Goal: Task Accomplishment & Management: Use online tool/utility

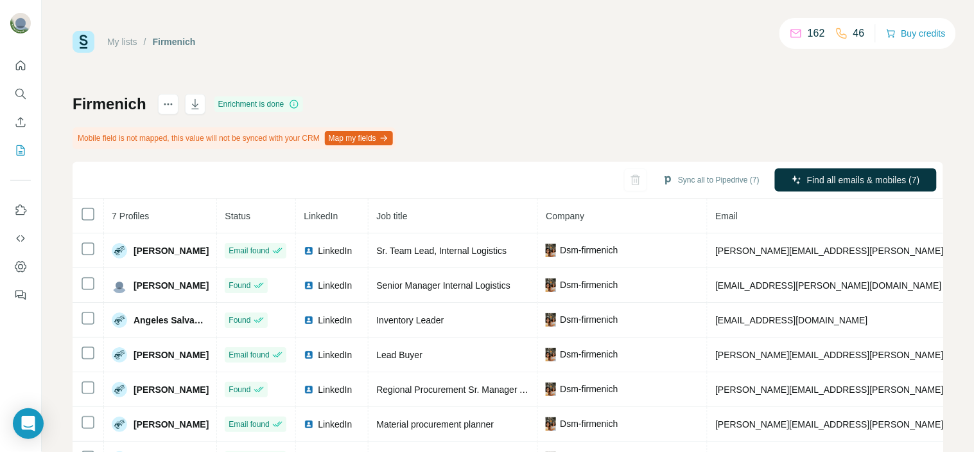
scroll to position [0, 159]
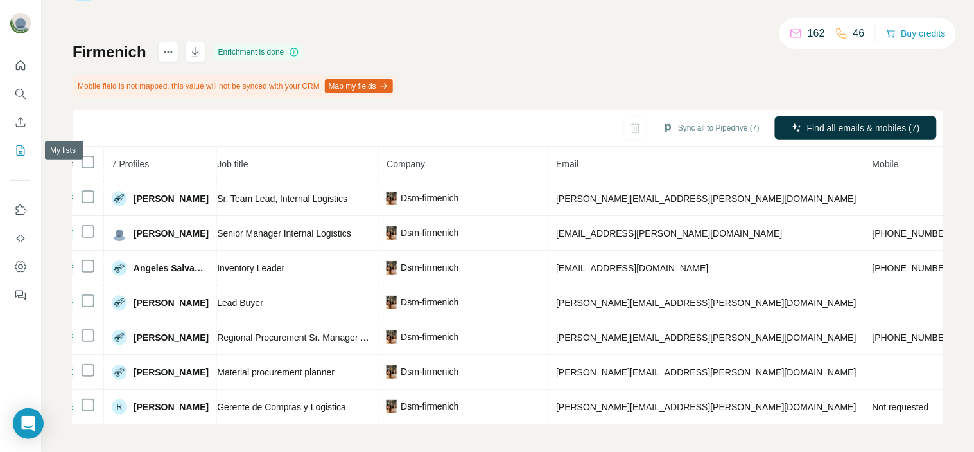
click at [21, 148] on icon "My lists" at bounding box center [22, 149] width 6 height 8
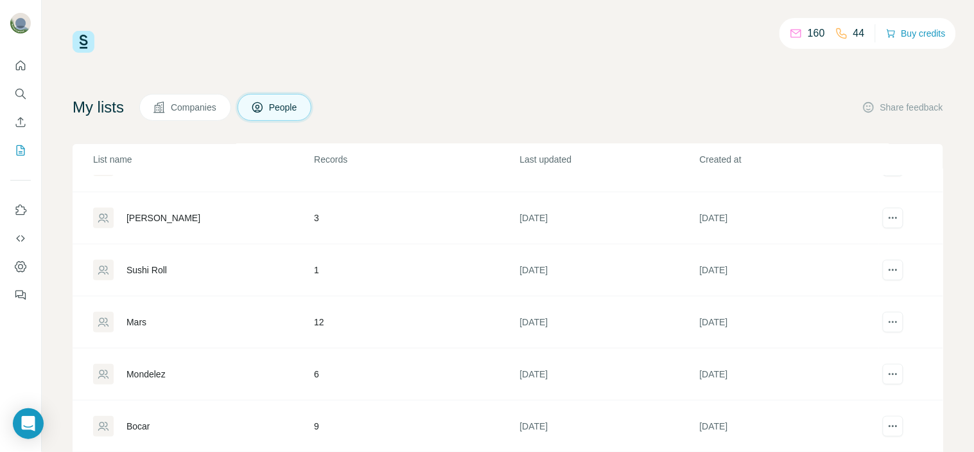
scroll to position [206, 0]
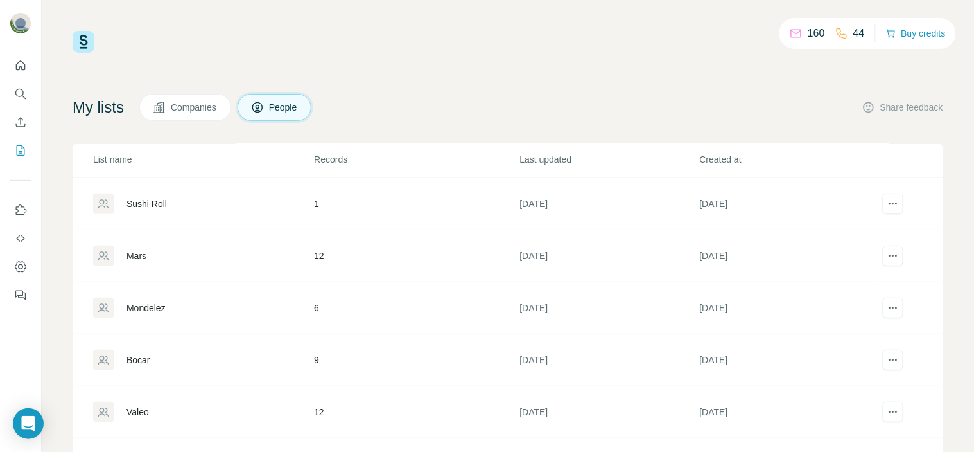
click at [222, 407] on div "Valeo" at bounding box center [203, 411] width 220 height 21
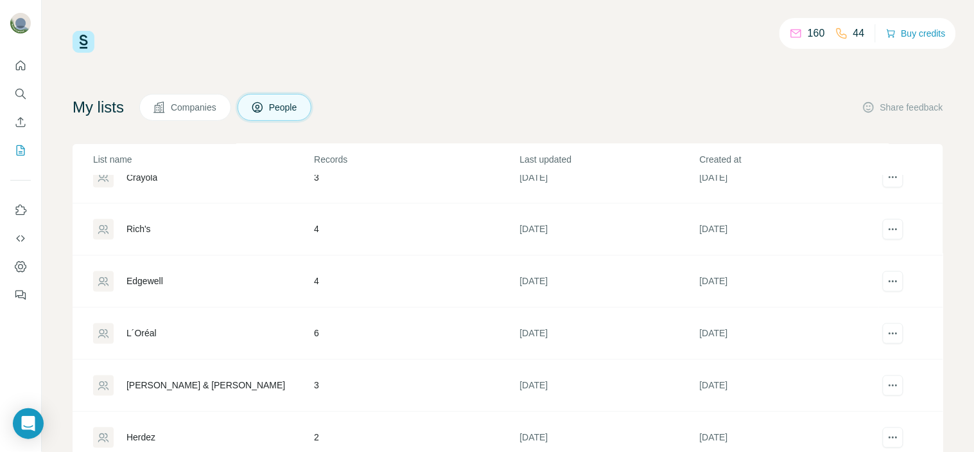
scroll to position [674, 0]
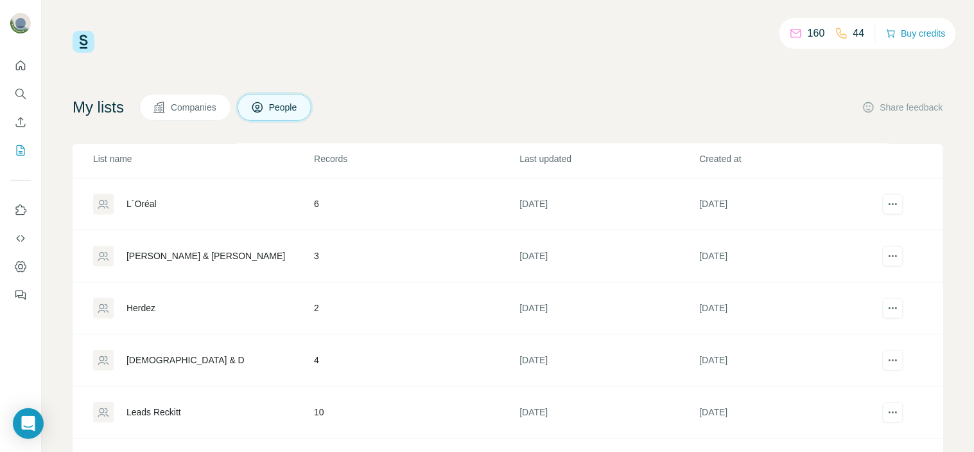
click at [189, 357] on div "[DEMOGRAPHIC_DATA] & D" at bounding box center [203, 360] width 220 height 21
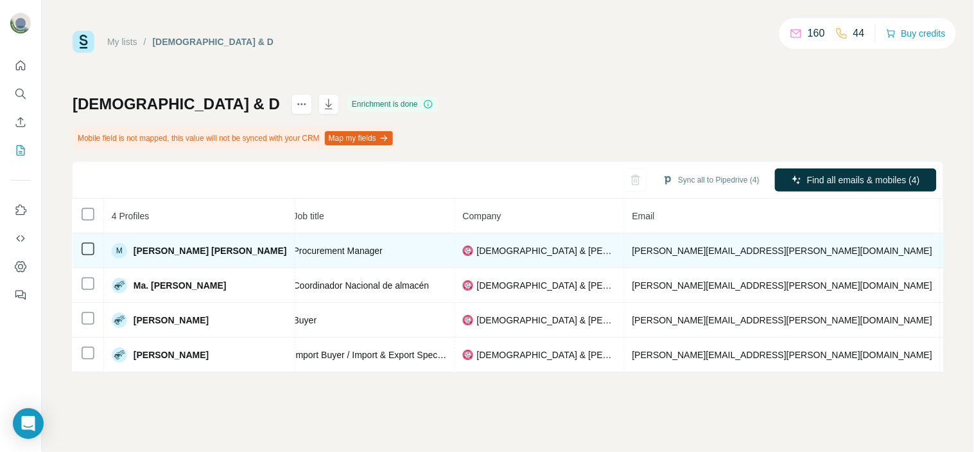
scroll to position [0, 312]
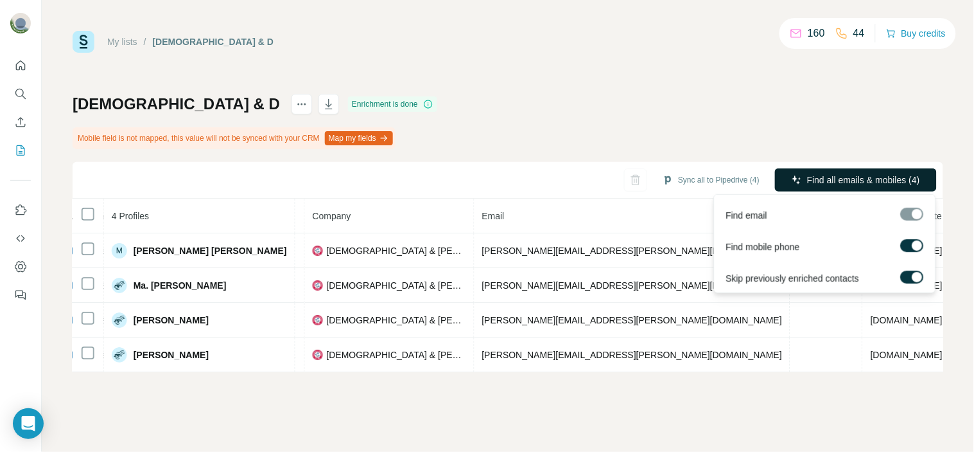
click at [895, 176] on span "Find all emails & mobiles (4)" at bounding box center [863, 179] width 113 height 13
